Goal: Transaction & Acquisition: Purchase product/service

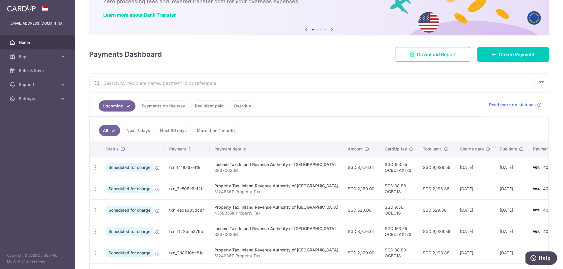
scroll to position [59, 0]
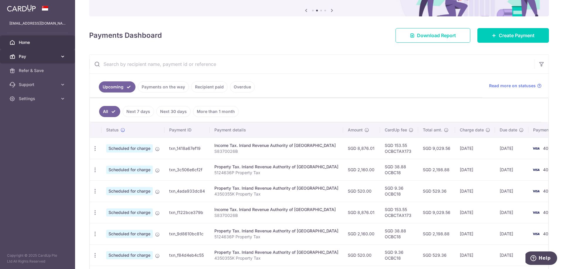
click at [36, 55] on span "Pay" at bounding box center [38, 57] width 39 height 6
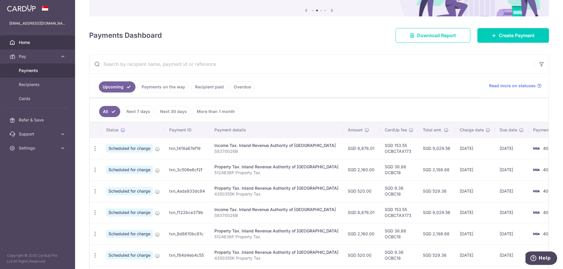
click at [40, 71] on span "Payments" at bounding box center [38, 71] width 39 height 6
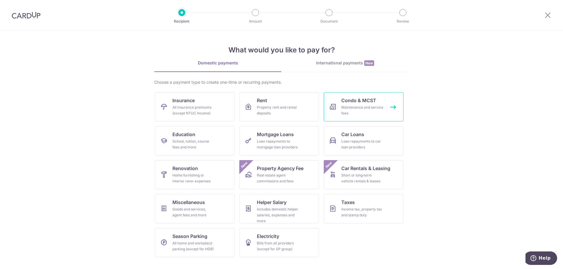
click at [389, 103] on link "Condo & MCST Maintenance and service fees" at bounding box center [364, 106] width 80 height 29
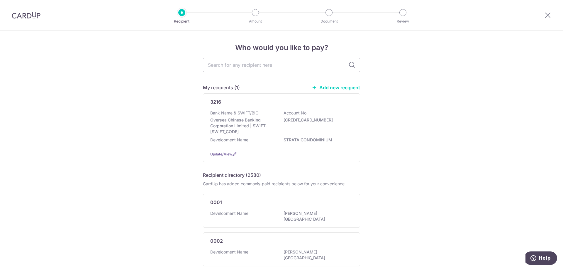
click at [234, 65] on input "text" at bounding box center [281, 65] width 157 height 15
click at [237, 109] on div "3216 Bank Name & SWIFT/BIC: Oversea Chinese Banking Corporation Limited | SWIFT…" at bounding box center [281, 128] width 157 height 69
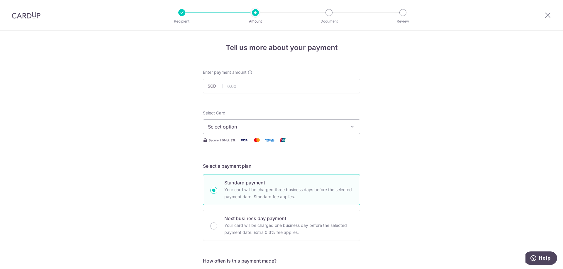
click at [228, 124] on span "Select option" at bounding box center [276, 126] width 137 height 7
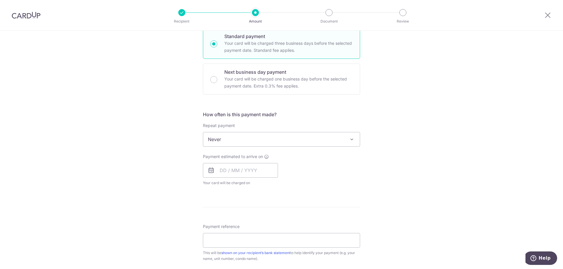
scroll to position [292, 0]
